Goal: Information Seeking & Learning: Learn about a topic

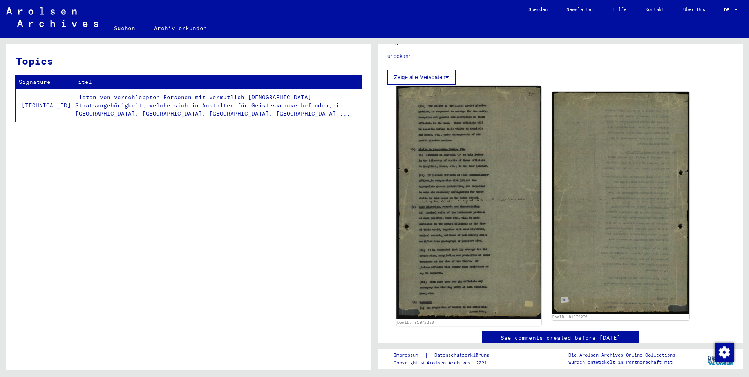
scroll to position [235, 0]
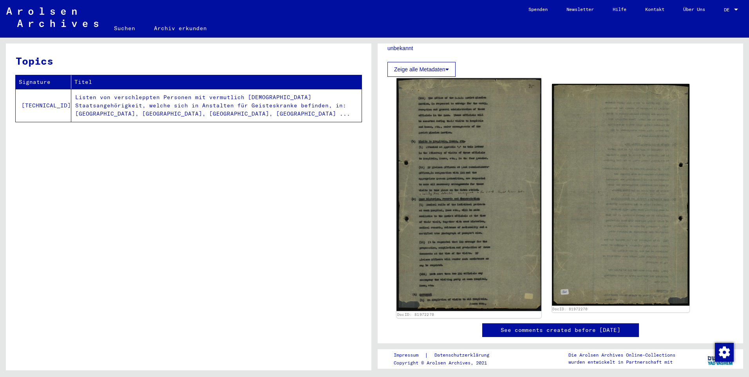
click at [468, 185] on img at bounding box center [468, 194] width 144 height 233
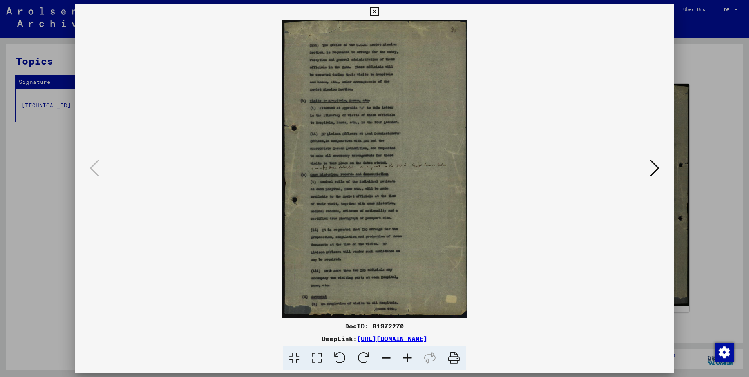
click at [410, 356] on icon at bounding box center [407, 358] width 21 height 24
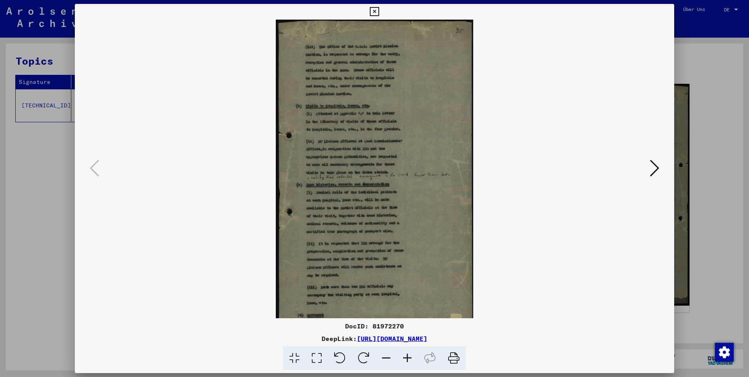
click at [410, 356] on icon at bounding box center [407, 358] width 21 height 24
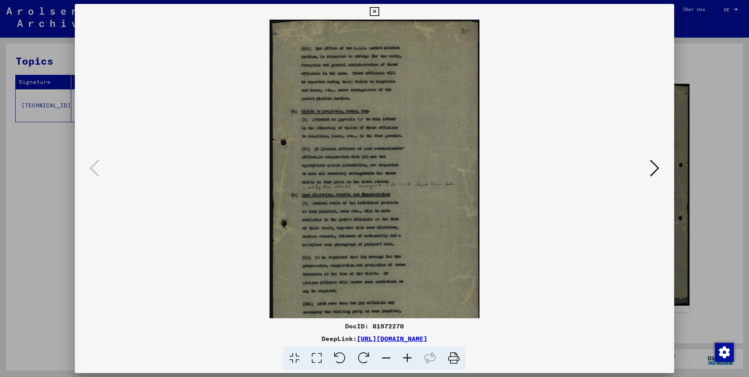
click at [409, 354] on icon at bounding box center [407, 358] width 21 height 24
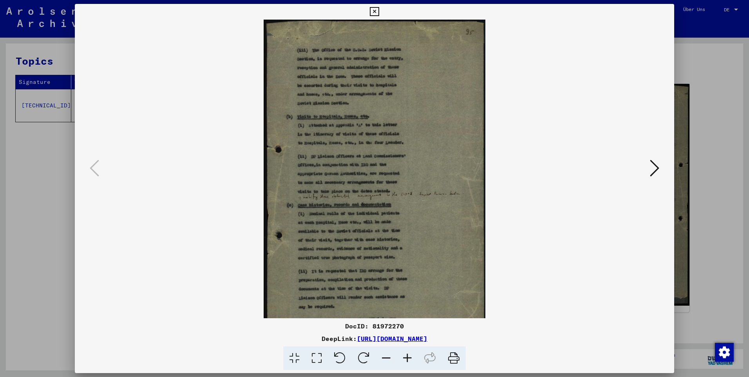
click at [408, 353] on icon at bounding box center [407, 358] width 21 height 24
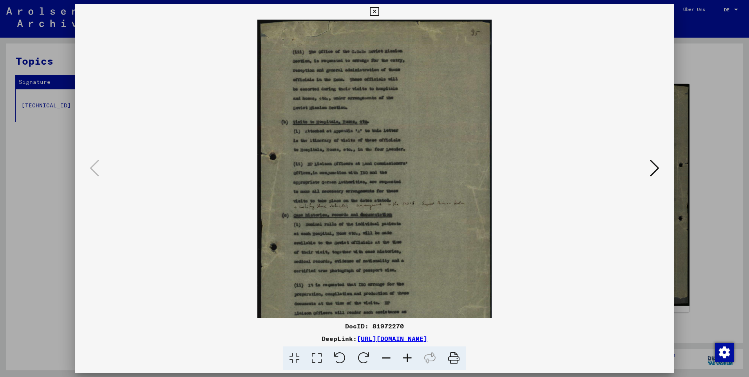
click at [408, 353] on icon at bounding box center [407, 358] width 21 height 24
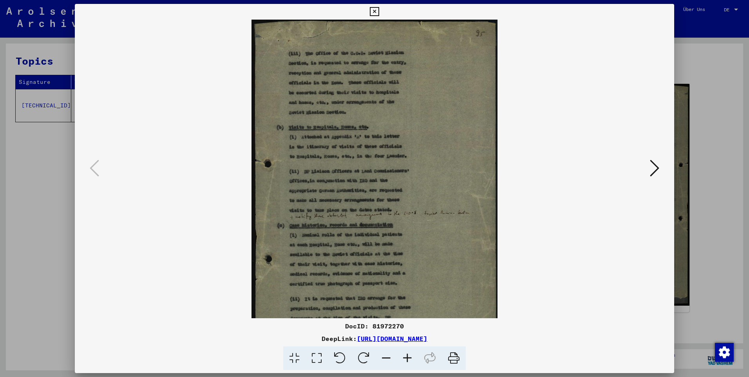
click at [408, 351] on icon at bounding box center [407, 358] width 21 height 24
click at [407, 350] on icon at bounding box center [407, 358] width 21 height 24
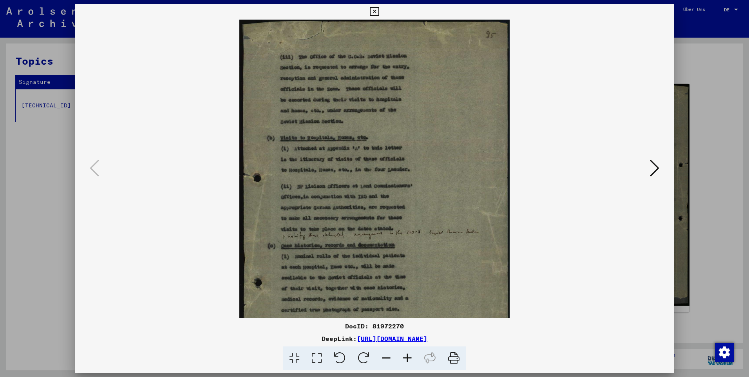
click at [406, 348] on icon at bounding box center [407, 358] width 21 height 24
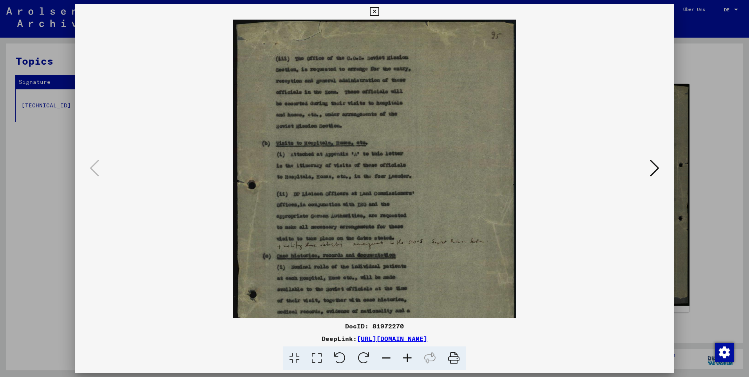
click at [406, 348] on icon at bounding box center [407, 358] width 21 height 24
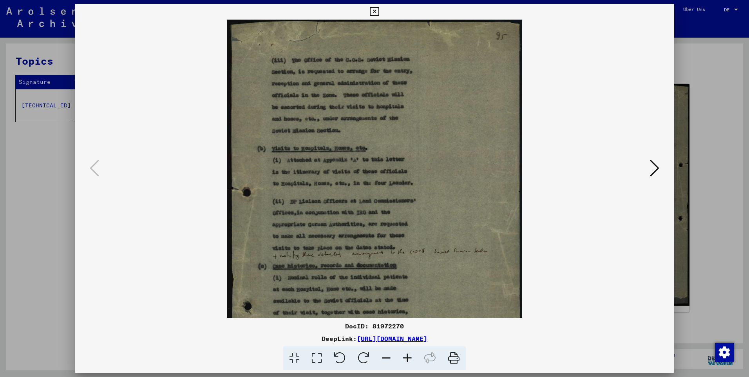
click at [406, 348] on icon at bounding box center [407, 358] width 21 height 24
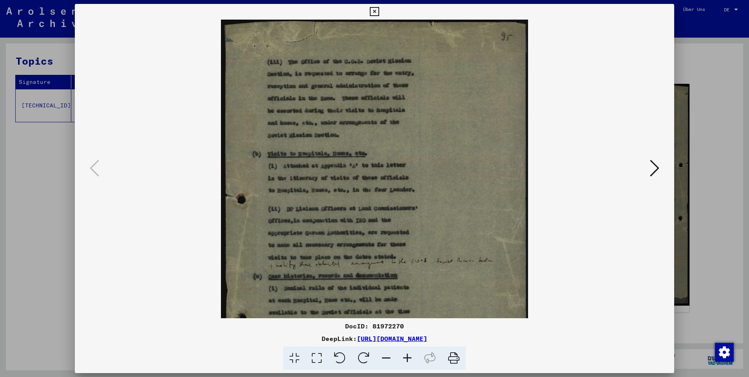
click at [405, 347] on icon at bounding box center [407, 358] width 21 height 24
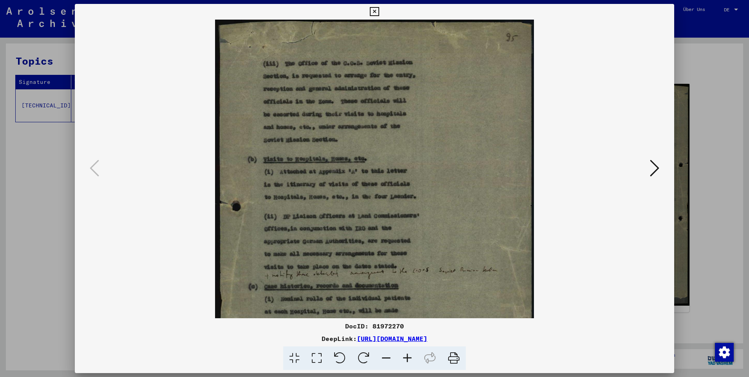
click at [404, 347] on icon at bounding box center [407, 358] width 21 height 24
click at [404, 345] on div "DocID: 81972270 DeepLink: [URL][DOMAIN_NAME]" at bounding box center [374, 345] width 599 height 49
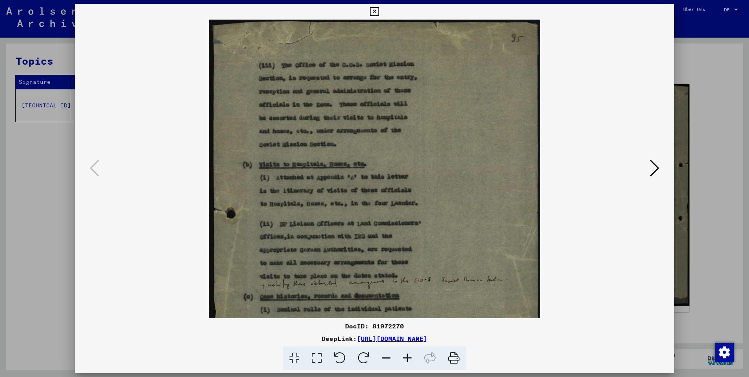
click at [404, 345] on div "DocID: 81972270 DeepLink: [URL][DOMAIN_NAME]" at bounding box center [374, 345] width 599 height 49
click at [403, 344] on div "DocID: 81972270 DeepLink: [URL][DOMAIN_NAME]" at bounding box center [374, 345] width 599 height 49
click at [403, 343] on div "DocID: 81972270 DeepLink: [URL][DOMAIN_NAME]" at bounding box center [374, 345] width 599 height 49
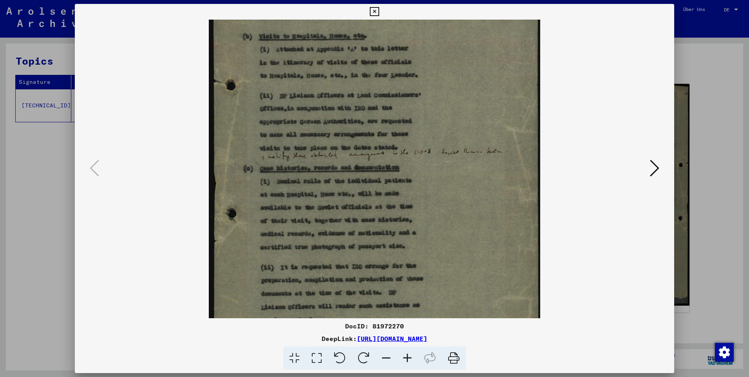
drag, startPoint x: 348, startPoint y: 234, endPoint x: 357, endPoint y: 106, distance: 128.0
click at [357, 106] on img at bounding box center [374, 158] width 331 height 533
click at [644, 168] on viewer-one-image at bounding box center [374, 40] width 546 height 298
click at [653, 170] on icon at bounding box center [654, 168] width 9 height 19
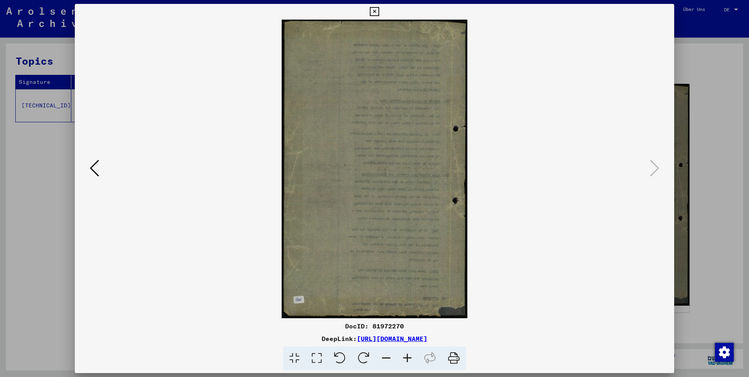
scroll to position [0, 0]
